Goal: Entertainment & Leisure: Consume media (video, audio)

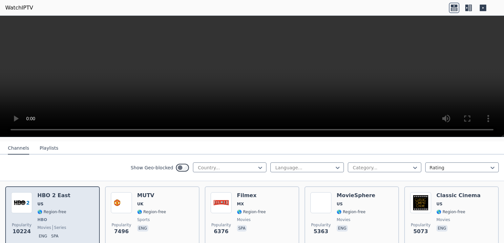
scroll to position [66, 0]
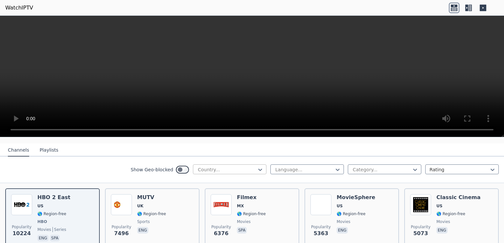
click at [197, 167] on div at bounding box center [227, 170] width 60 height 7
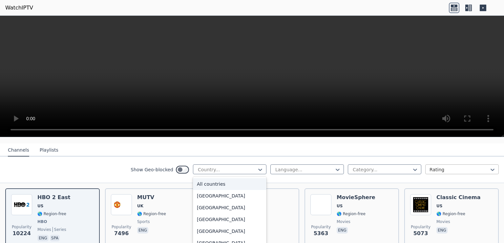
drag, startPoint x: 197, startPoint y: 164, endPoint x: 456, endPoint y: 163, distance: 259.3
click at [197, 167] on div at bounding box center [227, 170] width 60 height 7
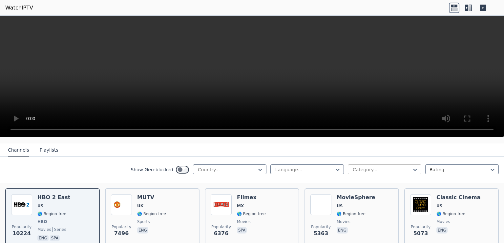
click at [357, 167] on div at bounding box center [382, 170] width 60 height 7
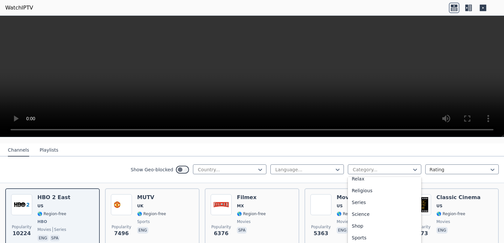
scroll to position [252, 0]
click at [366, 210] on div "Sports" at bounding box center [384, 216] width 73 height 12
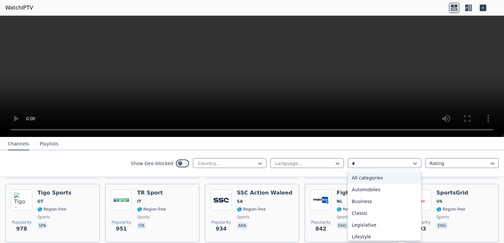
scroll to position [361, 0]
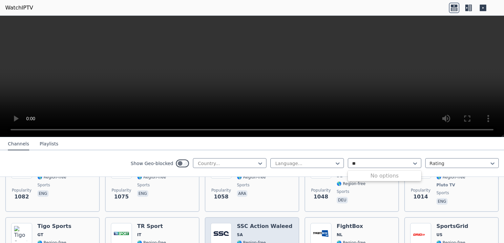
type input "*"
type input "******"
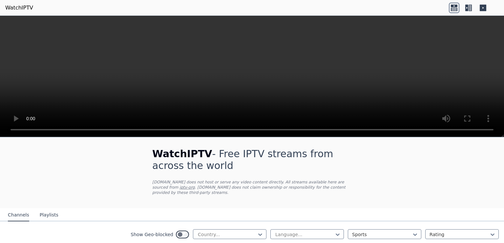
scroll to position [0, 0]
click at [469, 8] on icon at bounding box center [469, 8] width 3 height 7
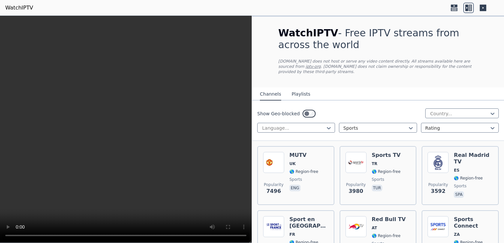
click at [480, 5] on icon at bounding box center [482, 8] width 7 height 7
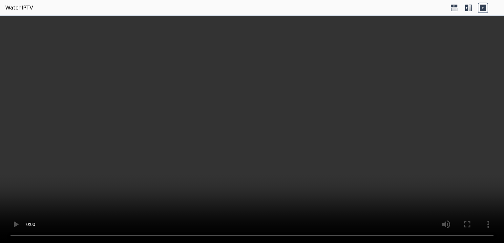
click at [472, 3] on icon at bounding box center [468, 8] width 10 height 10
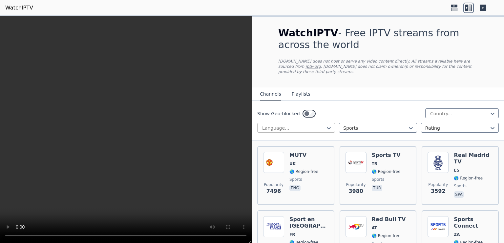
click at [305, 125] on div at bounding box center [293, 128] width 64 height 7
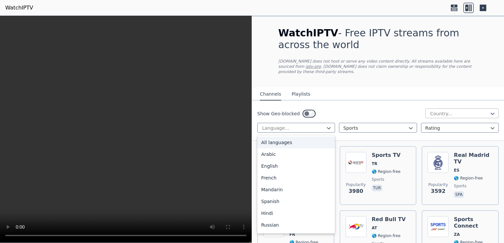
click at [484, 110] on div at bounding box center [459, 113] width 60 height 7
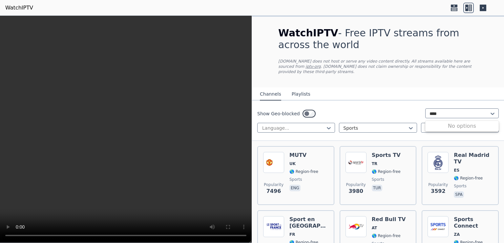
type input "*****"
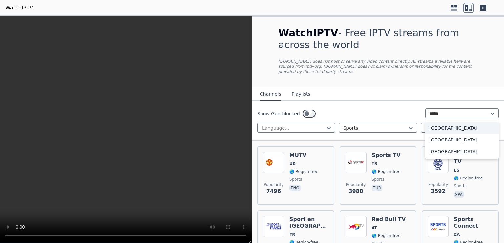
type input "******"
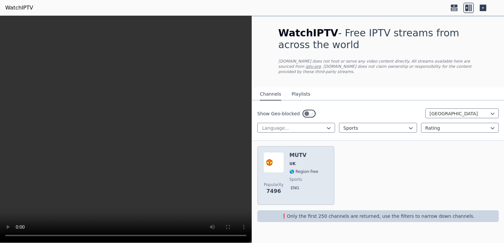
click at [312, 161] on span "UK" at bounding box center [303, 163] width 29 height 5
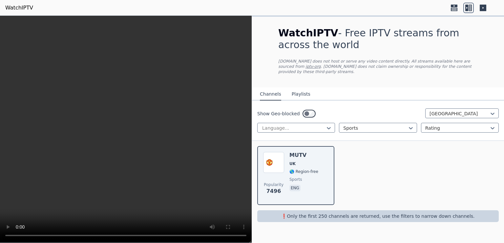
drag, startPoint x: 356, startPoint y: 48, endPoint x: 355, endPoint y: 52, distance: 3.6
click at [355, 50] on h1 "WatchIPTV - Free IPTV streams from across the world" at bounding box center [377, 39] width 199 height 24
